Goal: Task Accomplishment & Management: Use online tool/utility

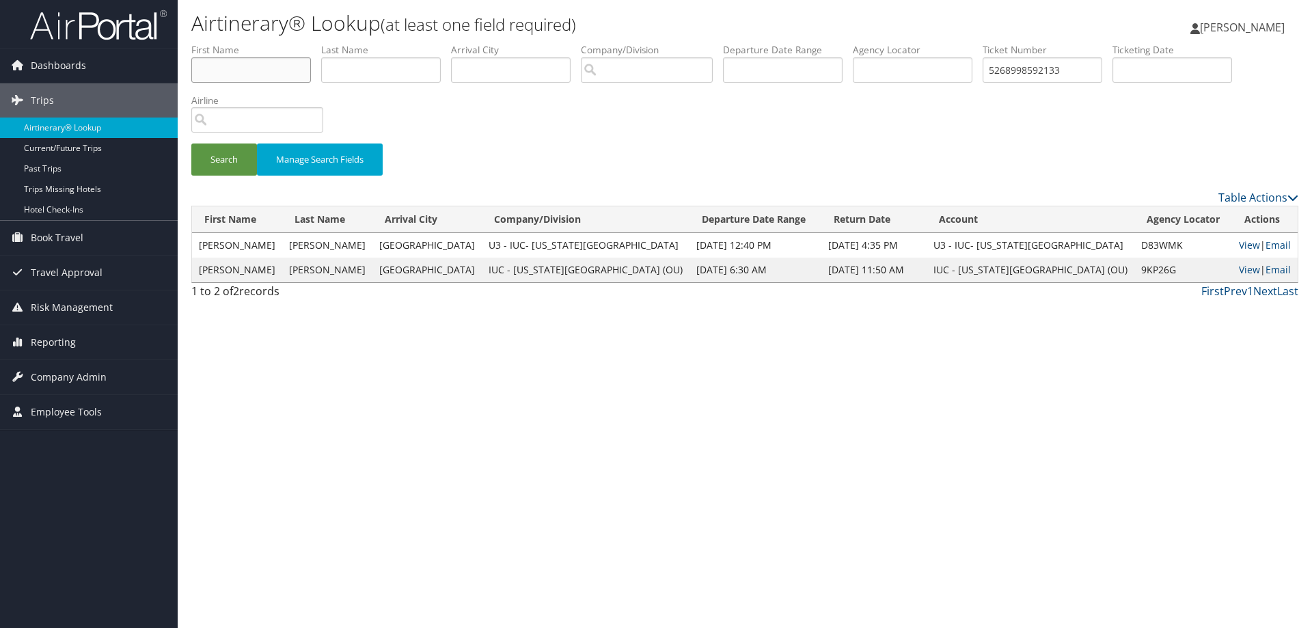
click at [256, 77] on input "text" at bounding box center [251, 69] width 120 height 25
type input "jamie"
type input "edwards"
click at [634, 43] on label "Company/Division" at bounding box center [652, 50] width 142 height 14
click at [631, 64] on input "search" at bounding box center [647, 69] width 132 height 25
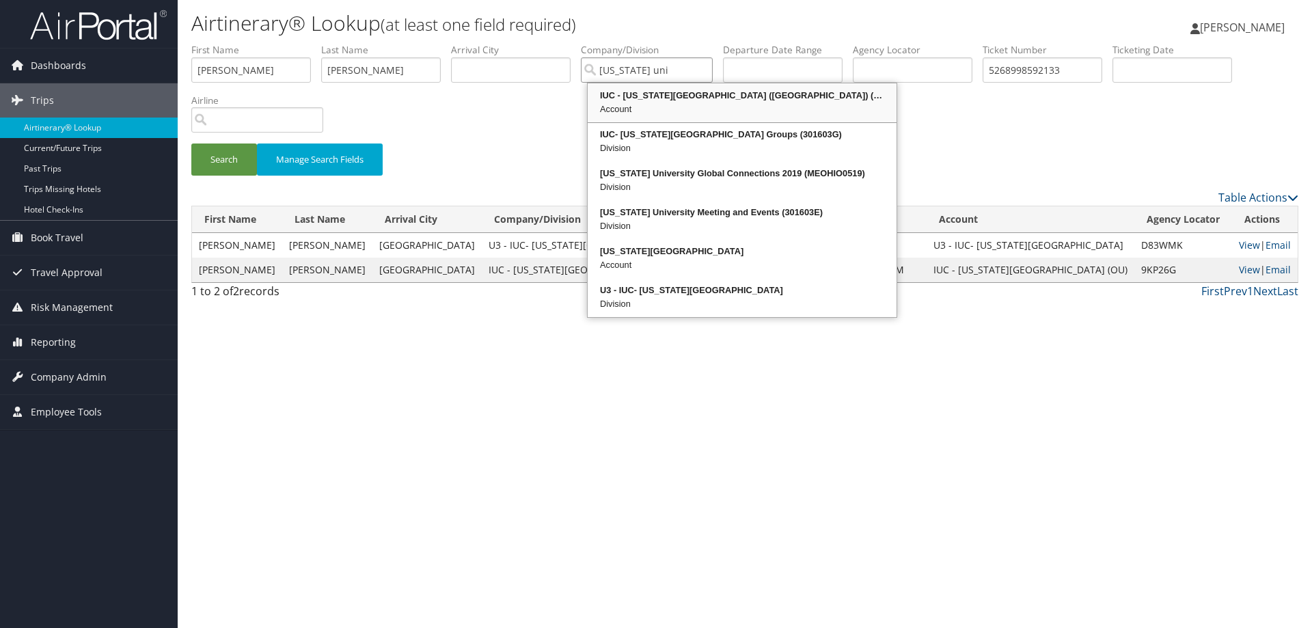
click at [644, 111] on div "Account" at bounding box center [742, 110] width 305 height 14
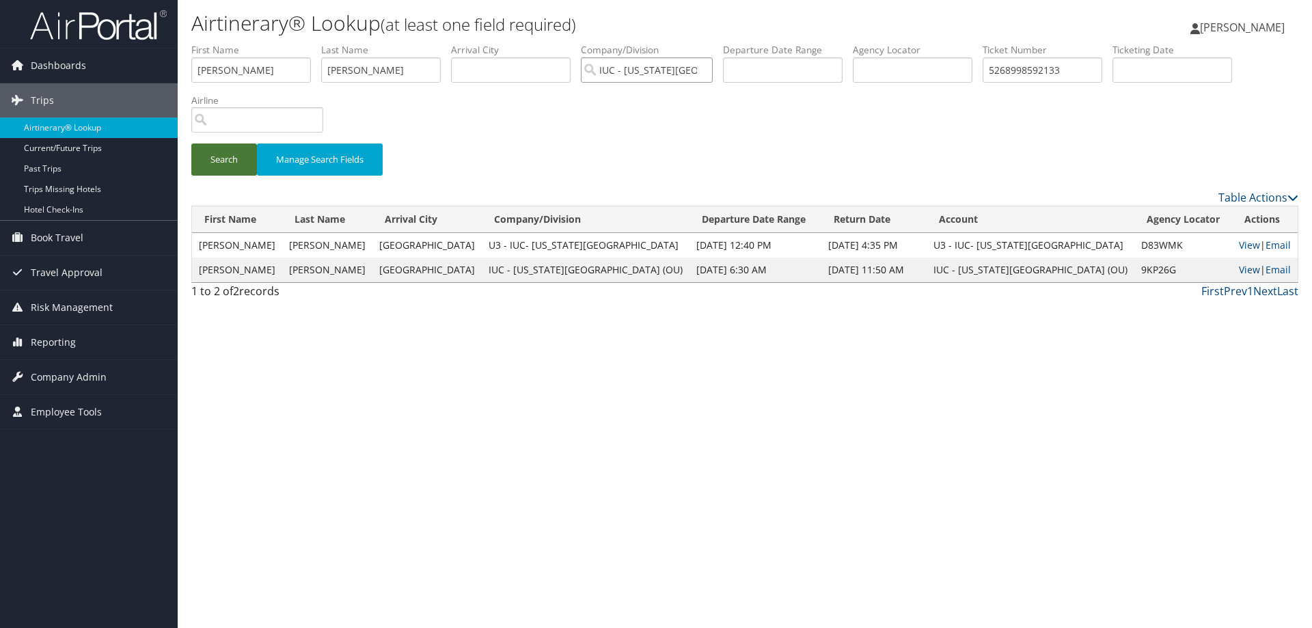
type input "IUC - Ohio University (OU)"
click at [232, 161] on button "Search" at bounding box center [224, 160] width 66 height 32
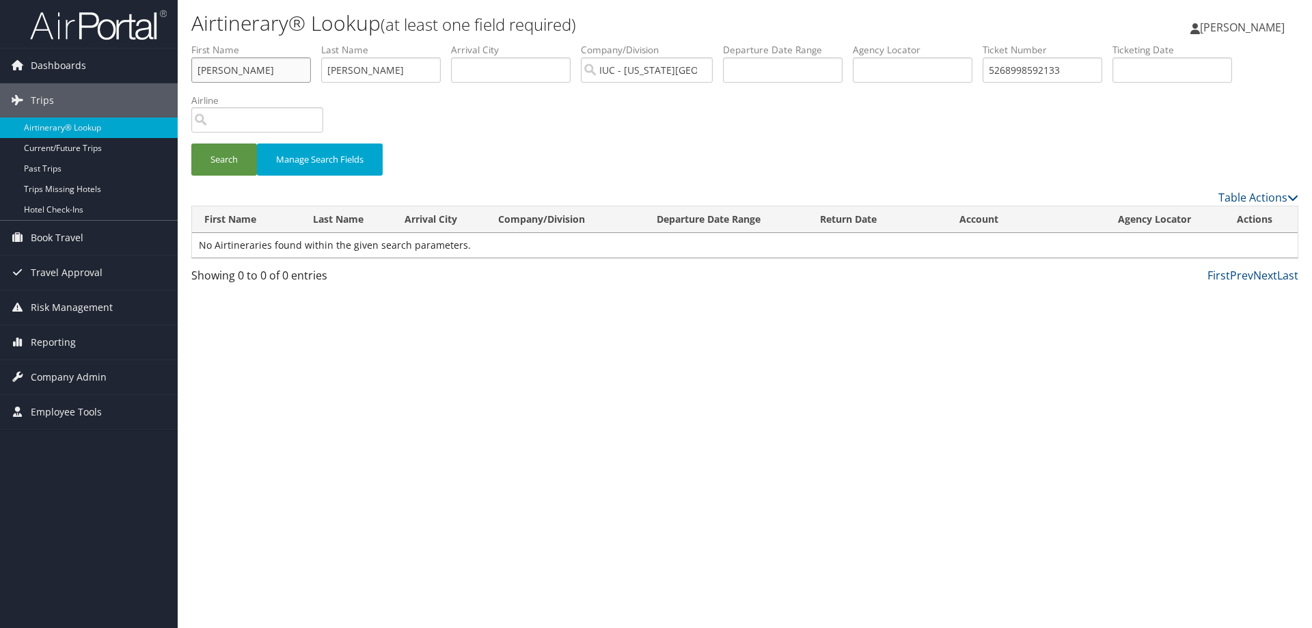
drag, startPoint x: 247, startPoint y: 74, endPoint x: 183, endPoint y: 68, distance: 64.5
click at [191, 68] on form "First Name jamie Last Name edwards Departure City Arrival City Company/Division…" at bounding box center [744, 116] width 1107 height 146
click at [234, 165] on button "Search" at bounding box center [224, 160] width 66 height 32
drag, startPoint x: 1081, startPoint y: 70, endPoint x: 988, endPoint y: 64, distance: 93.2
click at [988, 43] on ul "First Name Last Name edwards Departure City Arrival City Company/Division IUC -…" at bounding box center [744, 43] width 1107 height 0
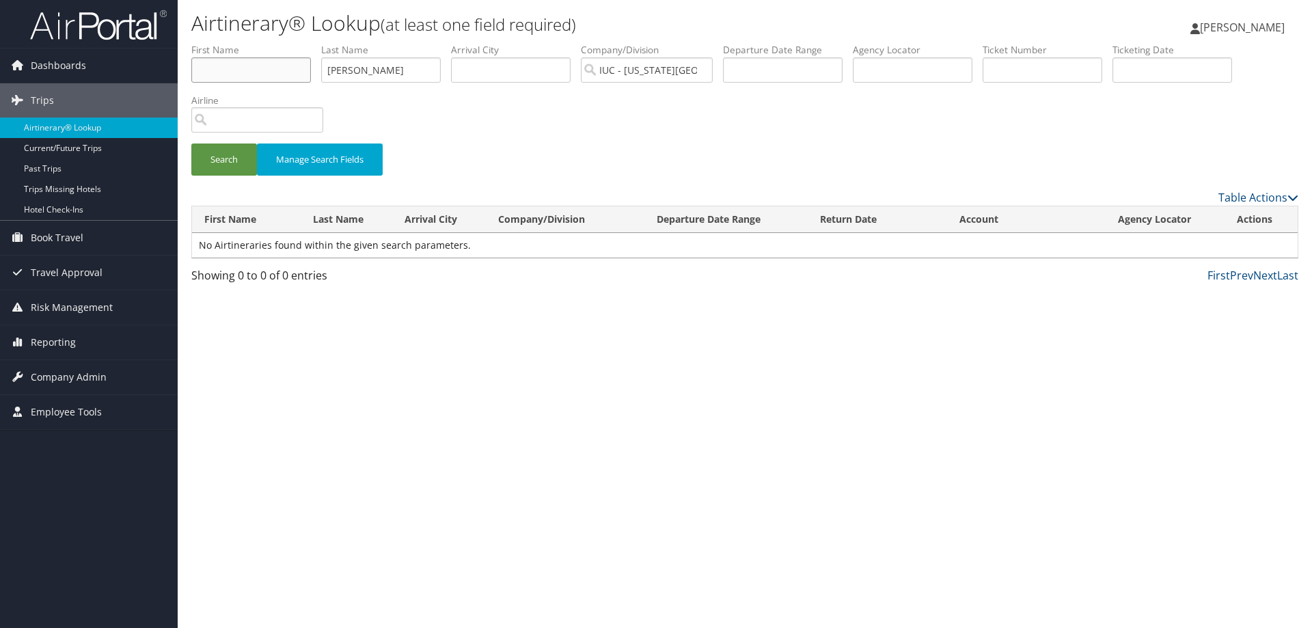
click at [278, 72] on input "text" at bounding box center [251, 69] width 120 height 25
type input "jamie"
click at [232, 164] on button "Search" at bounding box center [224, 160] width 66 height 32
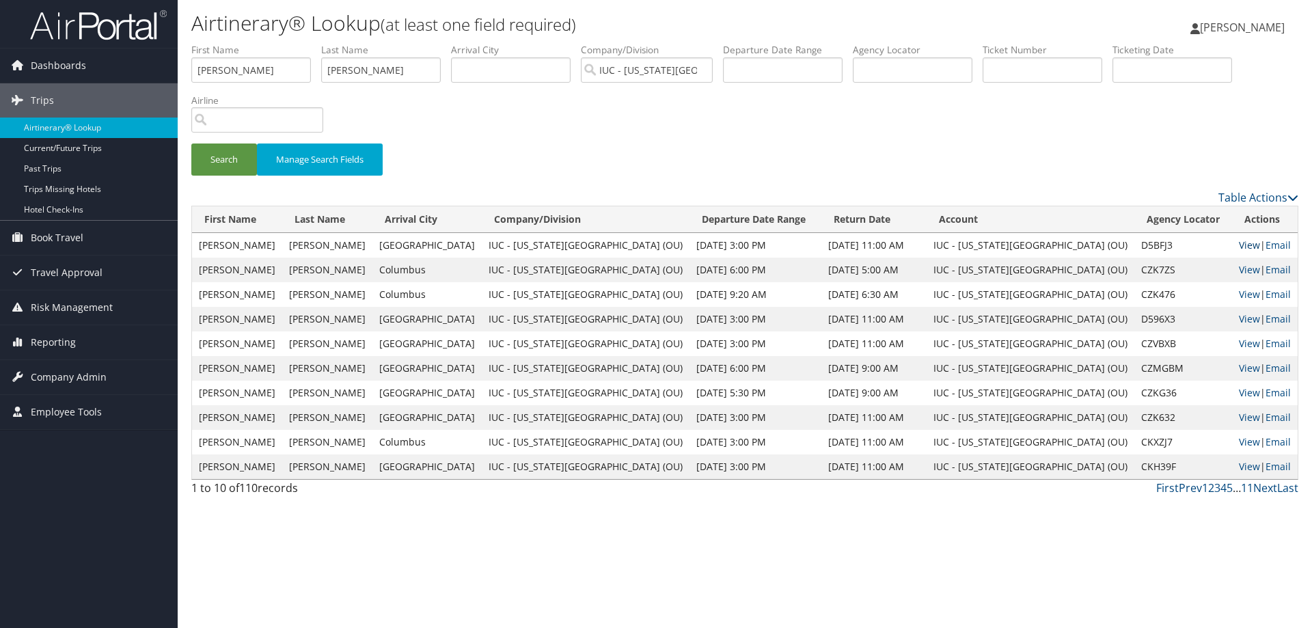
click at [1239, 247] on link "View" at bounding box center [1249, 245] width 21 height 13
click at [1239, 271] on link "View" at bounding box center [1249, 269] width 21 height 13
click at [1239, 297] on link "View" at bounding box center [1249, 294] width 21 height 13
click at [1239, 323] on link "View" at bounding box center [1249, 318] width 21 height 13
click at [1239, 372] on link "View" at bounding box center [1249, 368] width 21 height 13
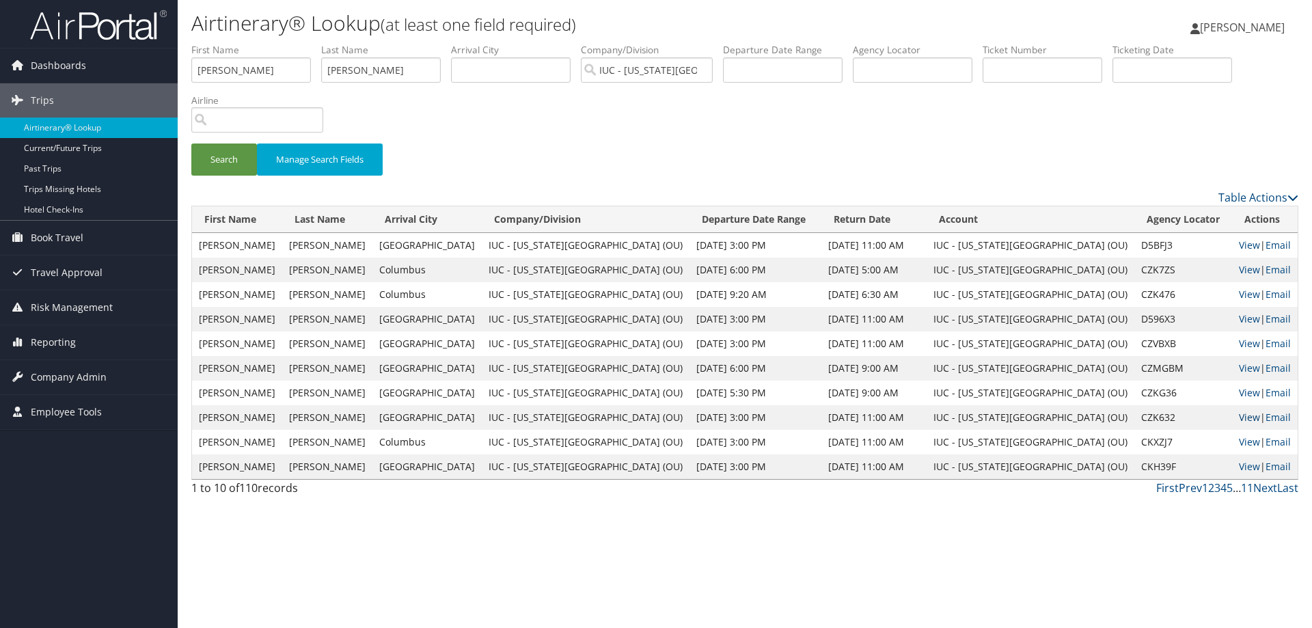
click at [1239, 420] on link "View" at bounding box center [1249, 417] width 21 height 13
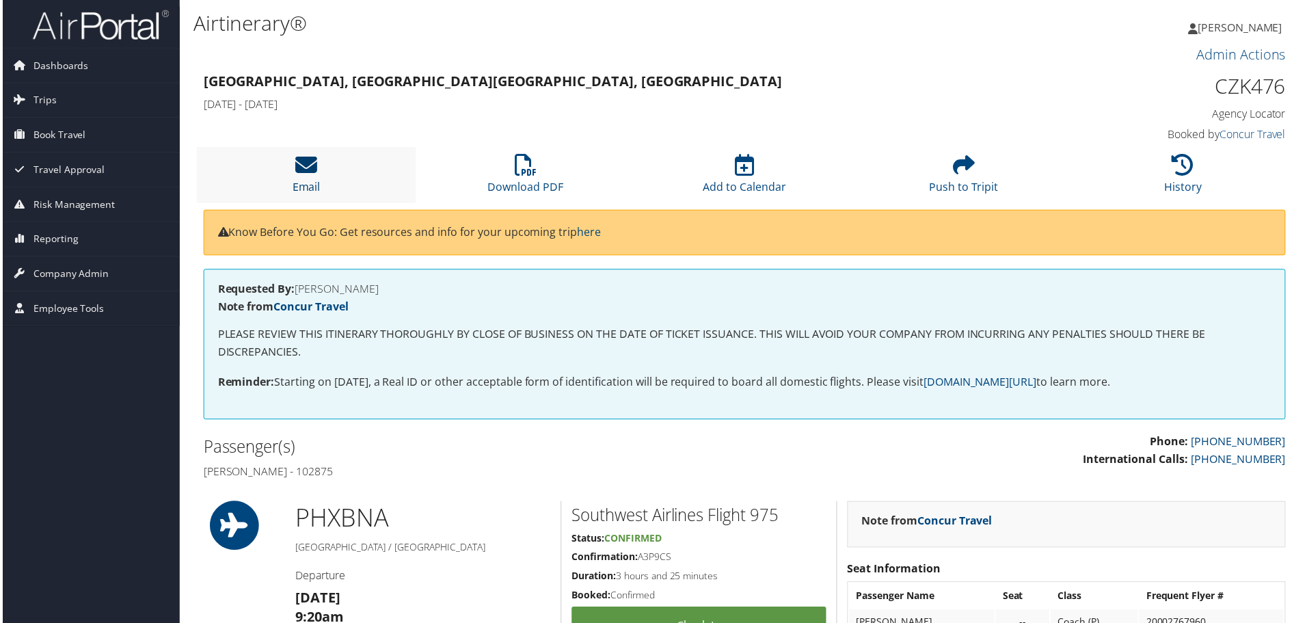
click at [298, 174] on icon at bounding box center [305, 165] width 22 height 22
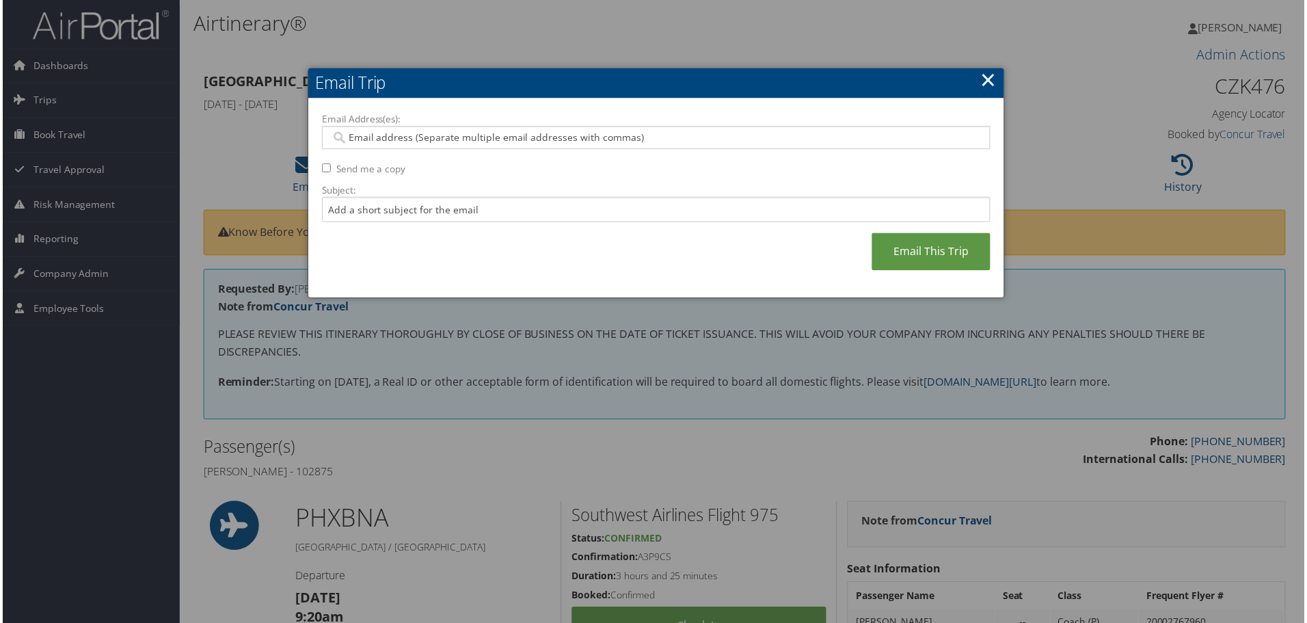
click at [377, 137] on input "Email Address(es):" at bounding box center [655, 138] width 653 height 14
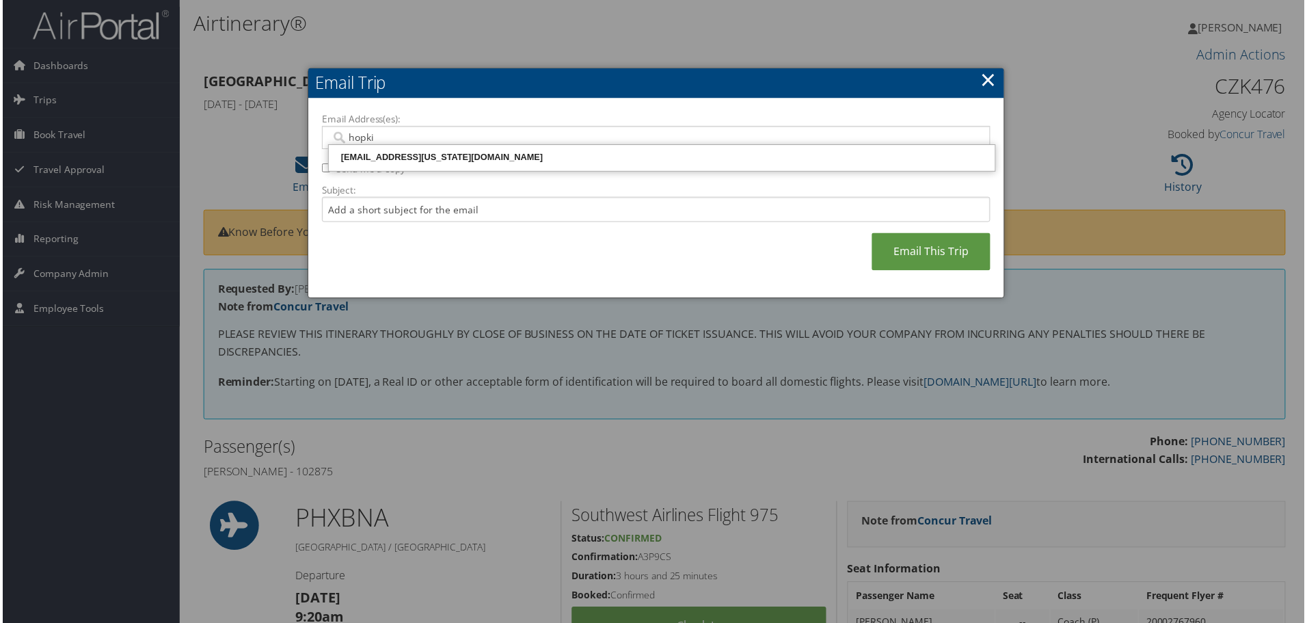
type input "hopkin"
click at [381, 155] on div "hopkinst@ohio.edu" at bounding box center [661, 158] width 665 height 14
type input "hopkinst@ohio.edu"
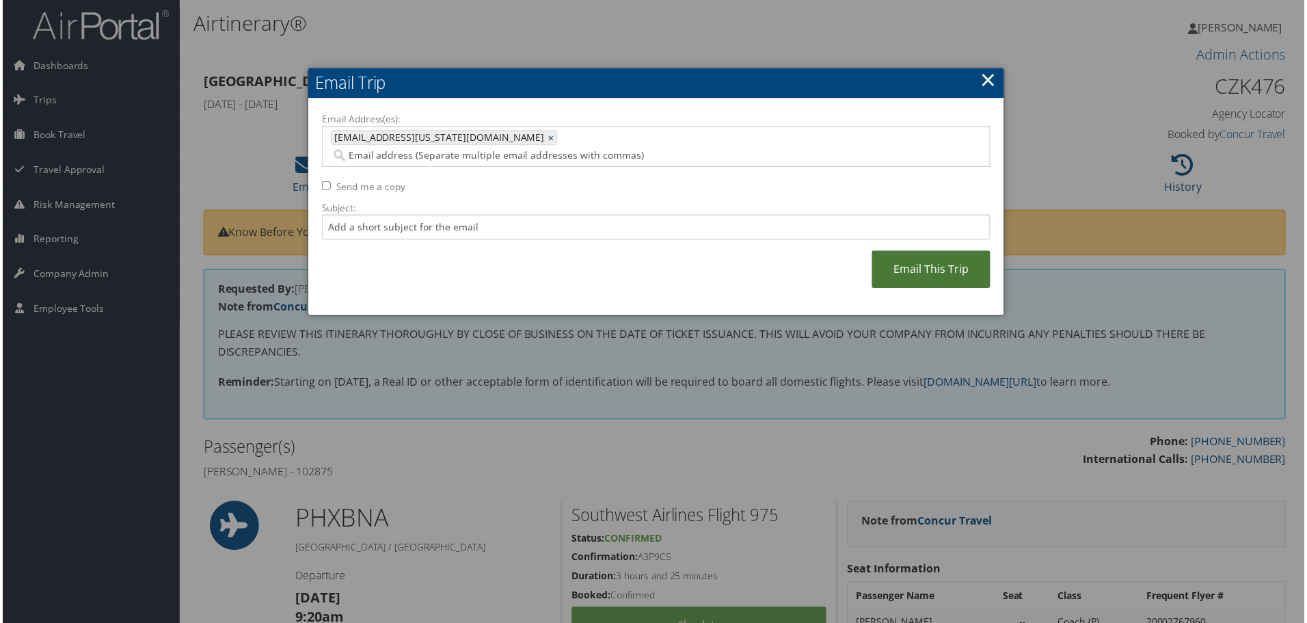
click at [958, 254] on link "Email This Trip" at bounding box center [932, 271] width 119 height 38
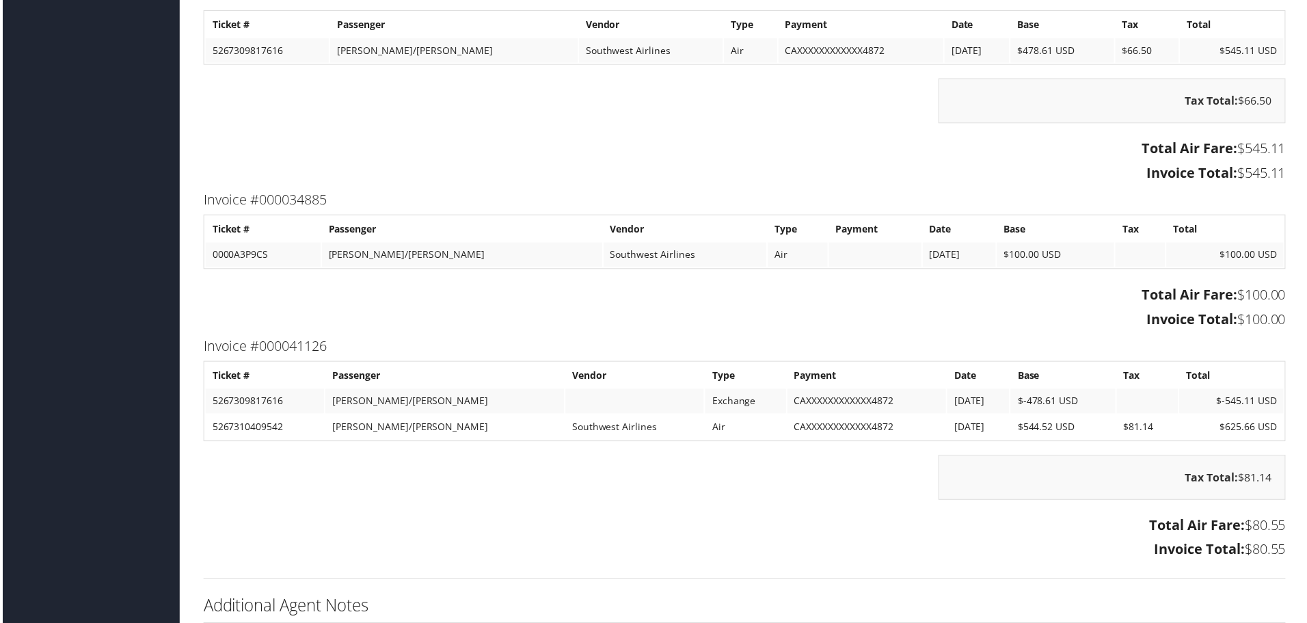
scroll to position [1572, 0]
